Goal: Feedback & Contribution: Submit feedback/report problem

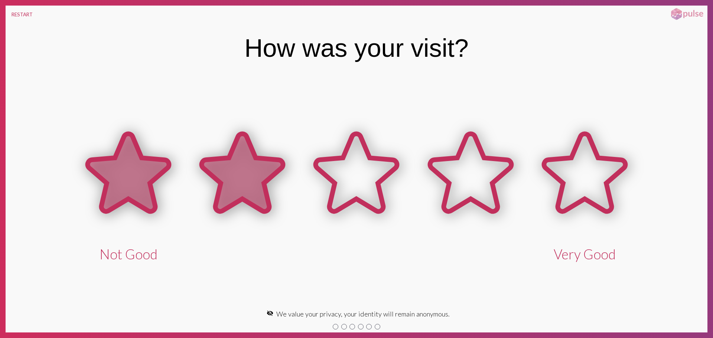
click at [247, 188] on icon at bounding box center [242, 173] width 81 height 78
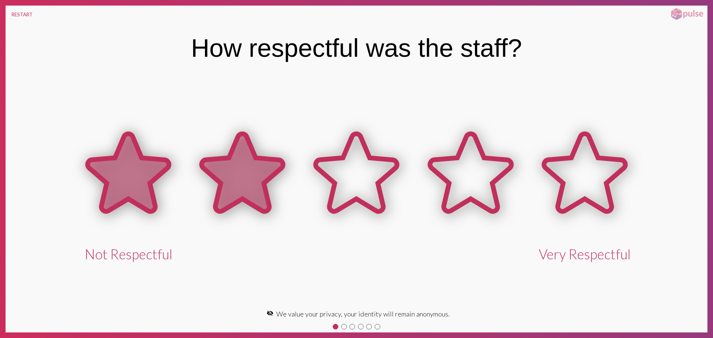
click at [253, 175] on icon at bounding box center [242, 173] width 81 height 78
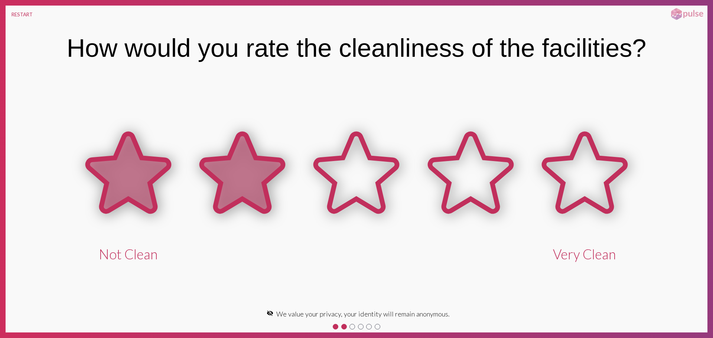
click at [230, 176] on icon at bounding box center [242, 173] width 81 height 78
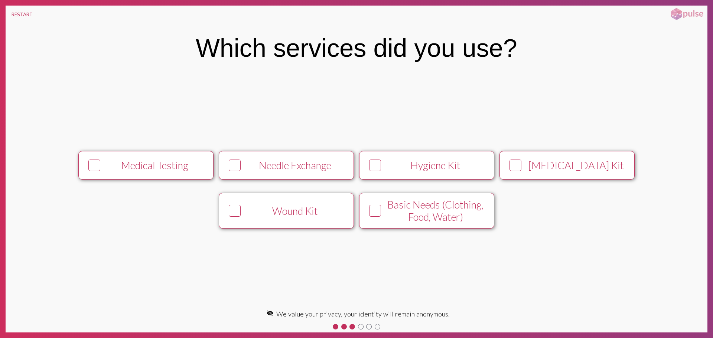
click at [264, 176] on button "Needle Exchange" at bounding box center [286, 165] width 135 height 29
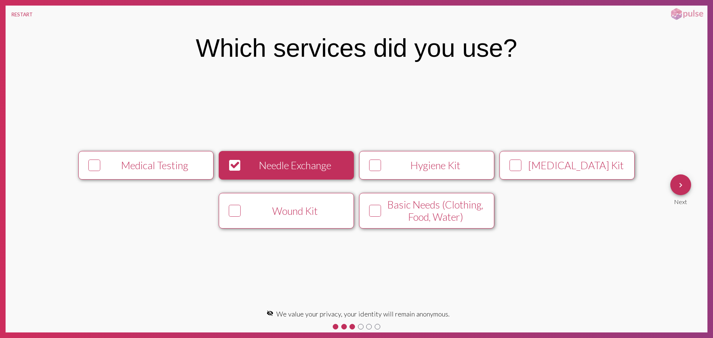
click at [680, 185] on mat-icon "keyboard_arrow_right" at bounding box center [680, 185] width 9 height 9
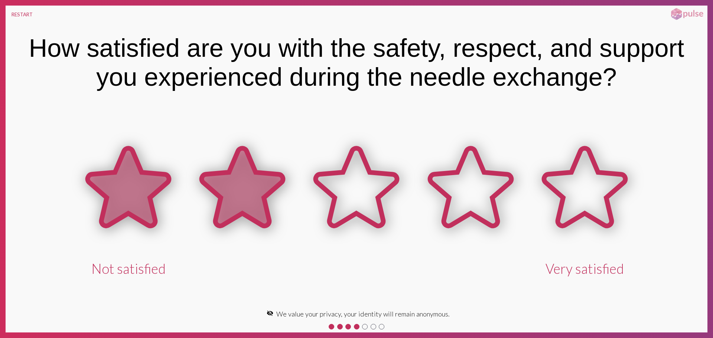
click at [261, 183] on icon at bounding box center [242, 188] width 81 height 78
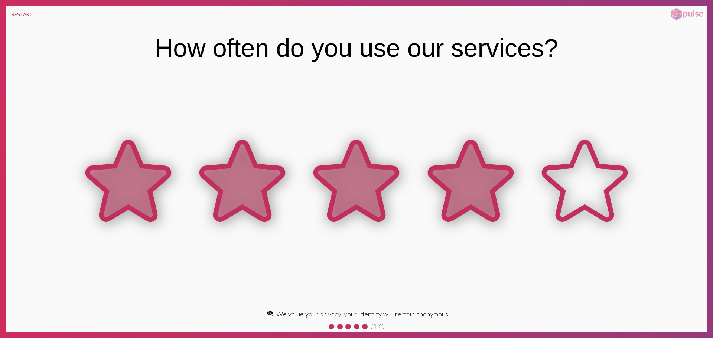
click at [452, 194] on icon at bounding box center [470, 181] width 81 height 78
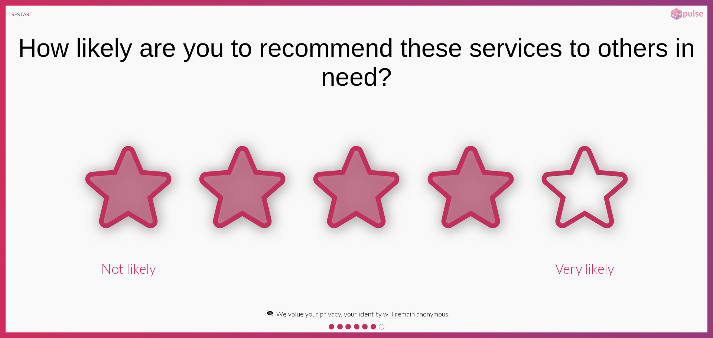
click at [453, 193] on icon at bounding box center [470, 188] width 81 height 78
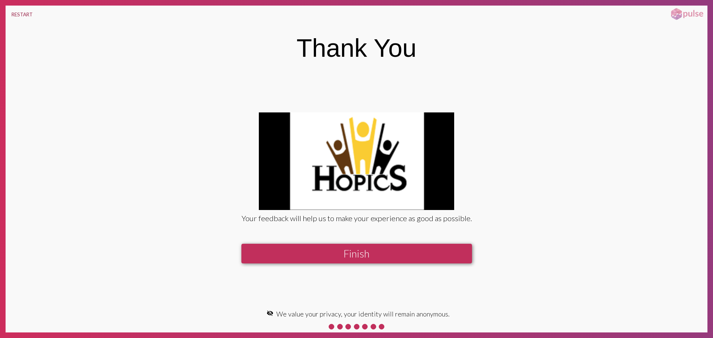
click at [25, 14] on button "RESTART" at bounding box center [22, 15] width 33 height 18
